Goal: Task Accomplishment & Management: Use online tool/utility

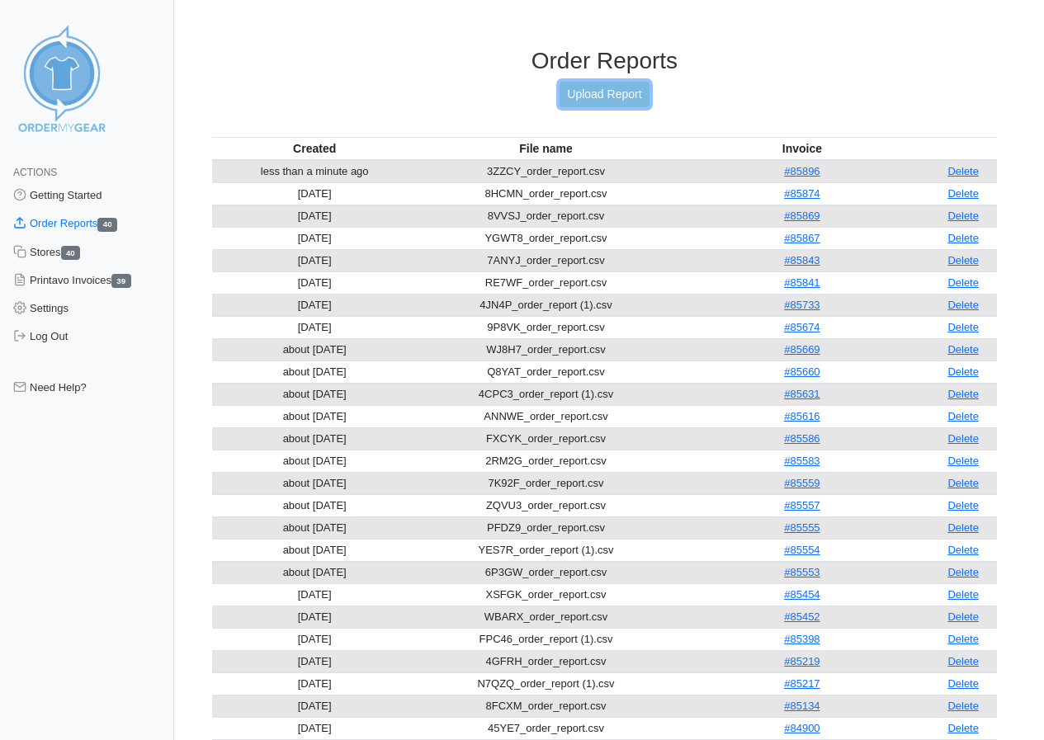
click at [623, 95] on link "Upload Report" at bounding box center [604, 95] width 89 height 26
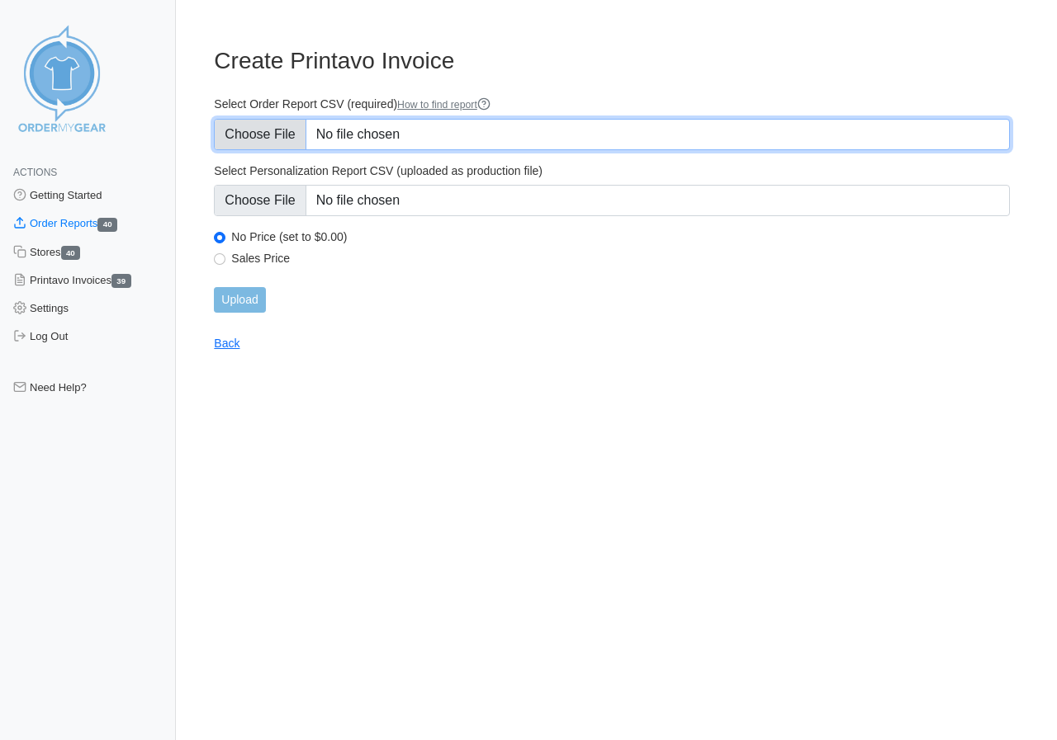
click at [277, 134] on input "Select Order Report CSV (required) How to find report" at bounding box center [612, 134] width 796 height 31
type input "C:\fakepath\X8PTC_order_report.csv"
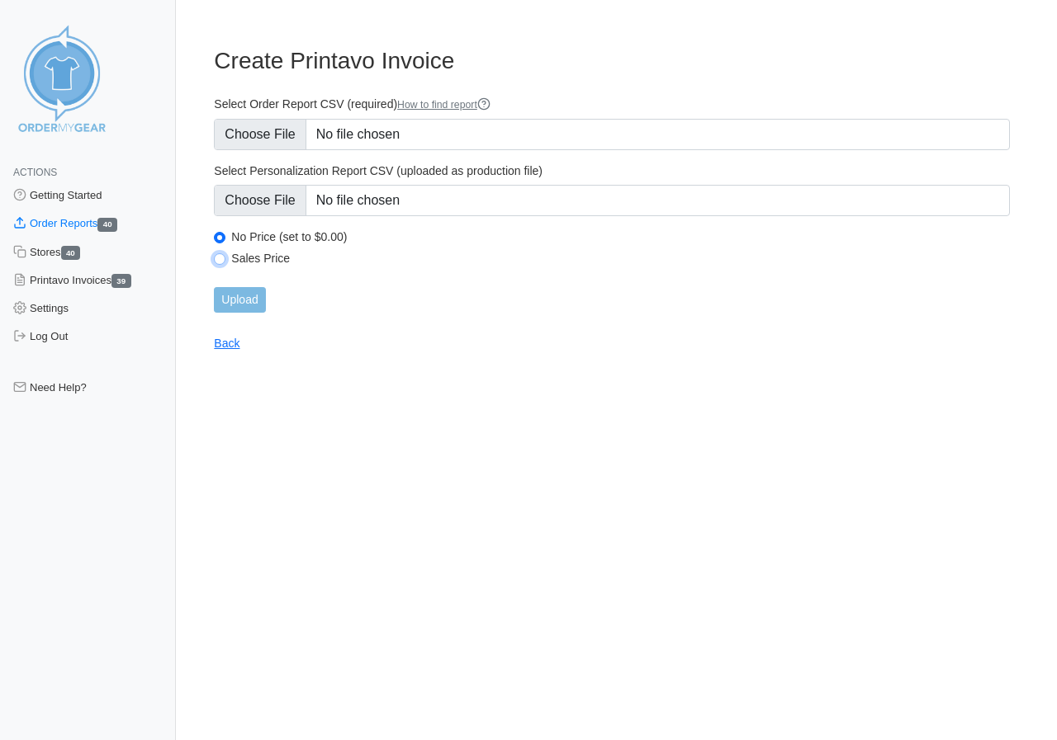
click at [222, 261] on input "Sales Price" at bounding box center [220, 259] width 12 height 12
radio input "true"
click at [237, 294] on input "Upload" at bounding box center [239, 300] width 51 height 26
